Goal: Navigation & Orientation: Find specific page/section

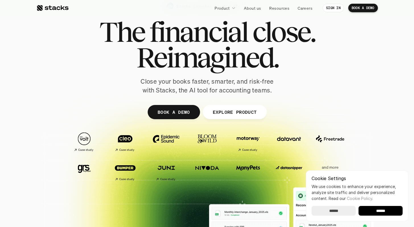
scroll to position [49, 0]
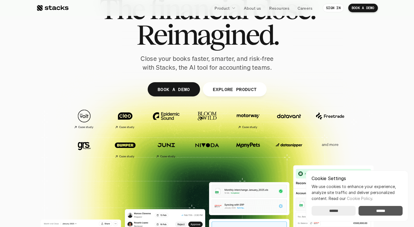
click at [370, 207] on input "******" at bounding box center [381, 211] width 44 height 10
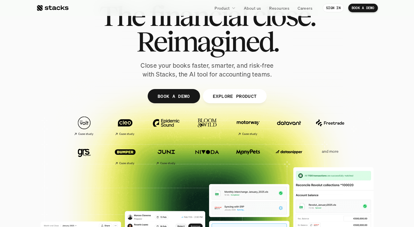
scroll to position [0, 0]
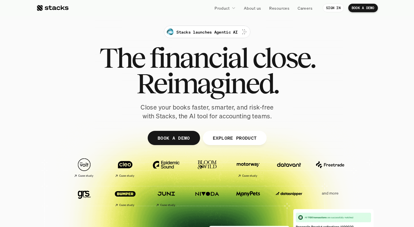
click at [234, 8] on icon at bounding box center [233, 8] width 3 height 2
click at [304, 9] on p "Careers" at bounding box center [305, 8] width 15 height 6
click at [297, 4] on link "Careers" at bounding box center [305, 8] width 22 height 10
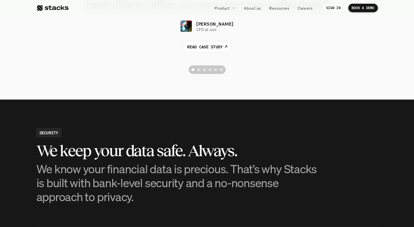
scroll to position [1291, 0]
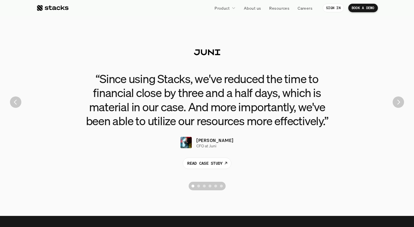
click at [394, 89] on div "“Since using Stacks, we've reduced the time to financial close by three and a h…" at bounding box center [207, 102] width 406 height 182
click at [212, 163] on p "READ CASE STUDY" at bounding box center [204, 163] width 35 height 6
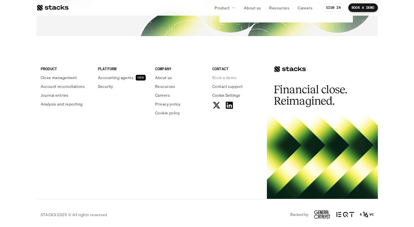
scroll to position [1480, 0]
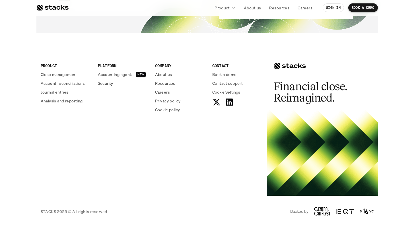
drag, startPoint x: 313, startPoint y: 209, endPoint x: 376, endPoint y: 209, distance: 62.9
click at [377, 210] on div "STACKS 2025 © All rights reserved Backed by" at bounding box center [207, 211] width 342 height 31
click at [206, 206] on div "STACKS 2025 © All rights reserved Backed by" at bounding box center [207, 211] width 342 height 31
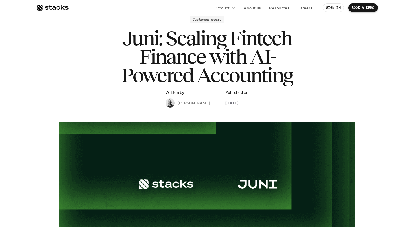
scroll to position [0, 0]
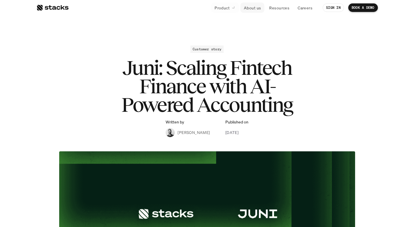
click at [253, 7] on p "About us" at bounding box center [252, 8] width 17 height 6
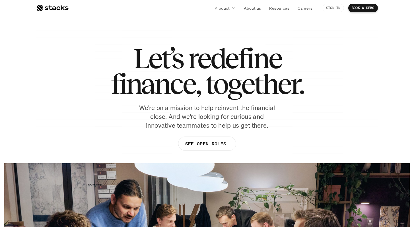
click at [358, 5] on link "BOOK A DEMO" at bounding box center [364, 8] width 30 height 9
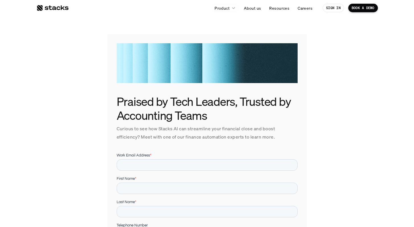
click at [59, 11] on div at bounding box center [52, 8] width 32 height 7
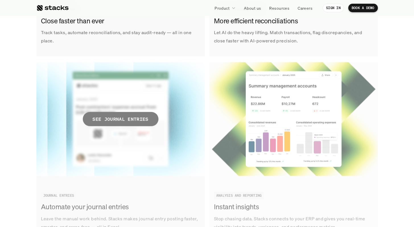
scroll to position [868, 0]
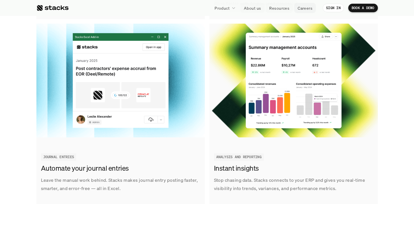
click at [306, 11] on link "Careers" at bounding box center [305, 8] width 22 height 10
